Goal: Task Accomplishment & Management: Complete application form

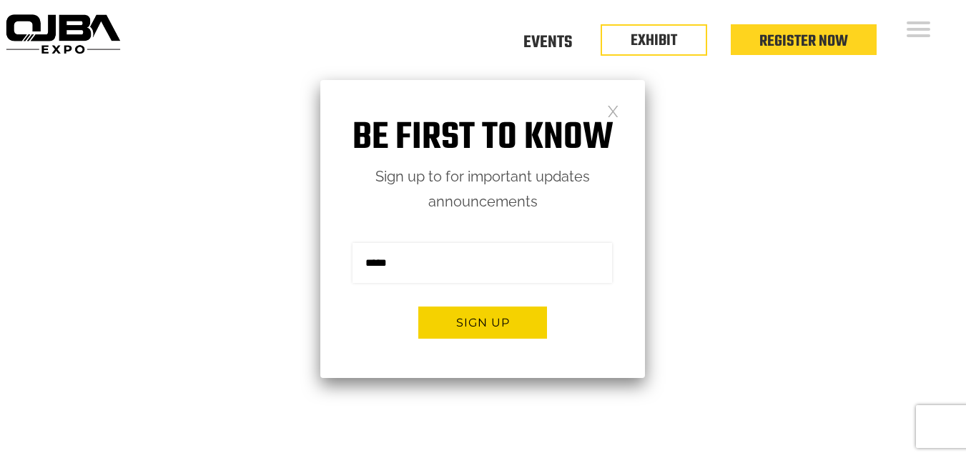
click at [608, 111] on link at bounding box center [613, 110] width 12 height 12
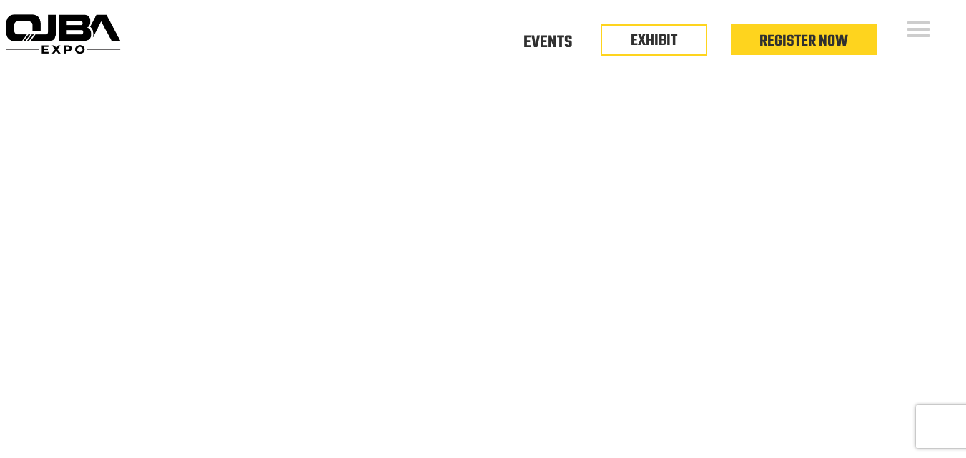
click at [914, 18] on div "Floor Plan Floor Plan Events Floor Plan EXHIBIT Register Now" at bounding box center [546, 44] width 840 height 88
click at [656, 42] on link "EXHIBIT" at bounding box center [653, 37] width 46 height 24
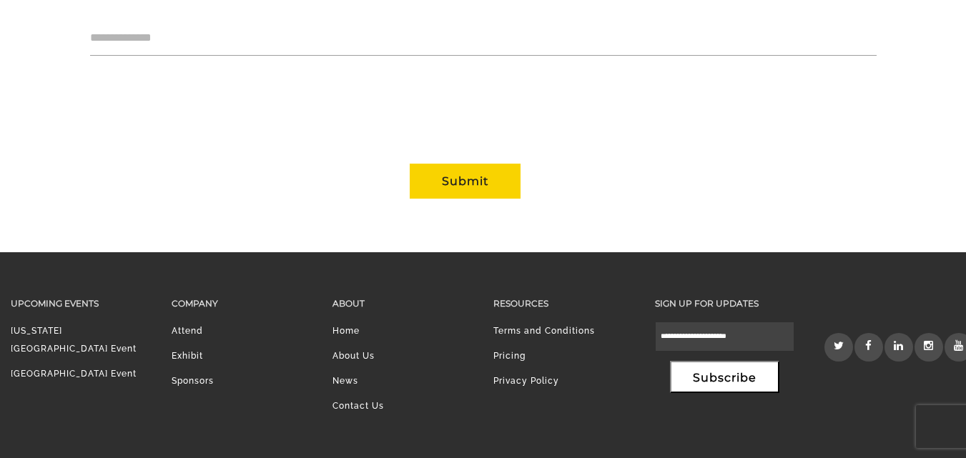
scroll to position [1547, 0]
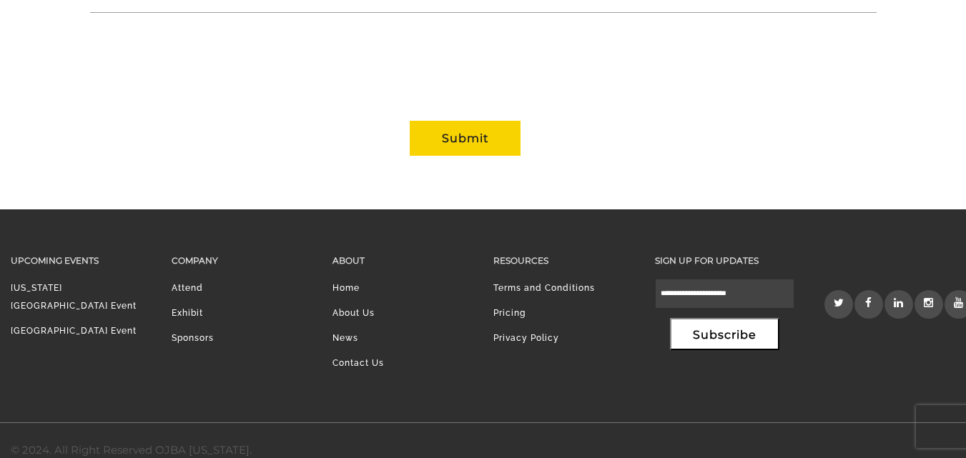
click at [197, 308] on link "Exhibit" at bounding box center [187, 313] width 31 height 10
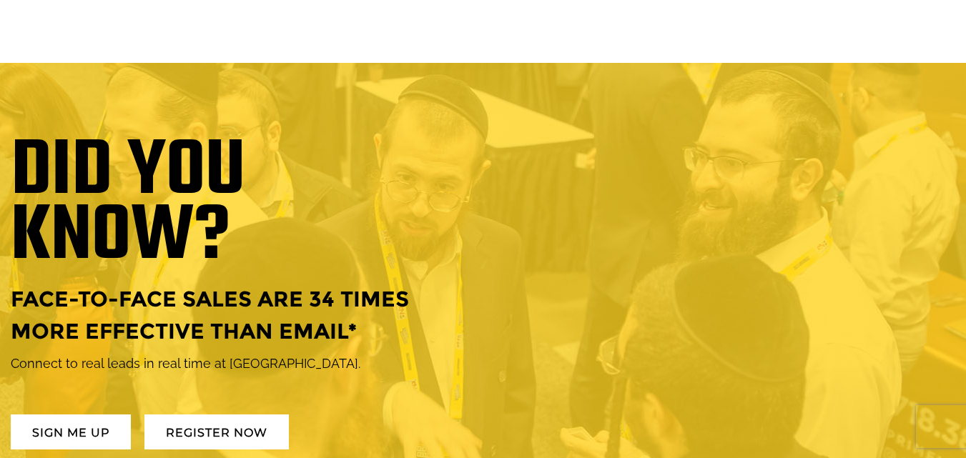
scroll to position [1215, 0]
